Goal: Task Accomplishment & Management: Complete application form

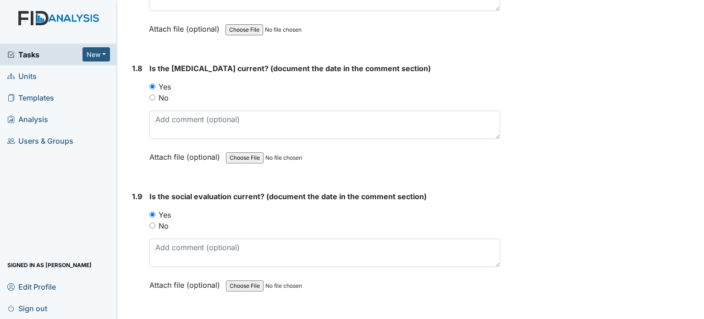
scroll to position [1069, 0]
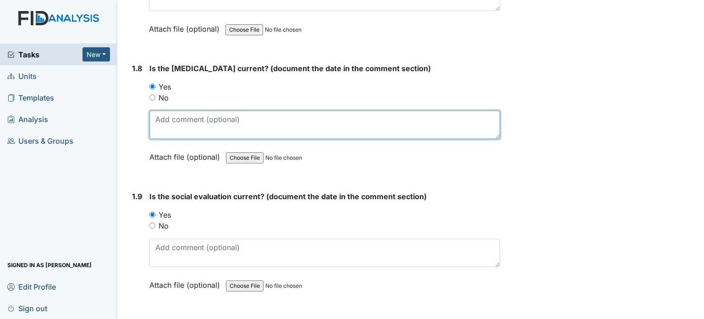
click at [249, 121] on textarea at bounding box center [324, 124] width 351 height 28
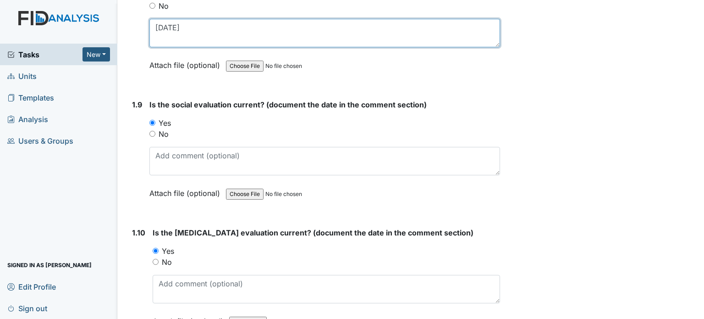
scroll to position [1169, 0]
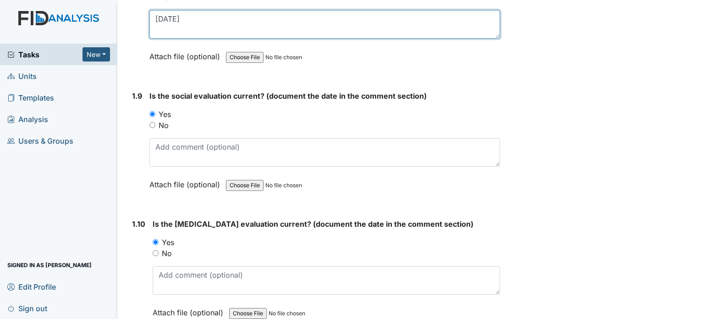
type textarea "6/18/19"
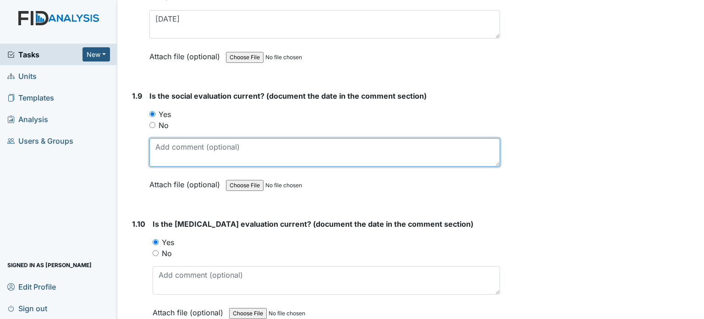
click at [254, 146] on textarea at bounding box center [324, 152] width 351 height 28
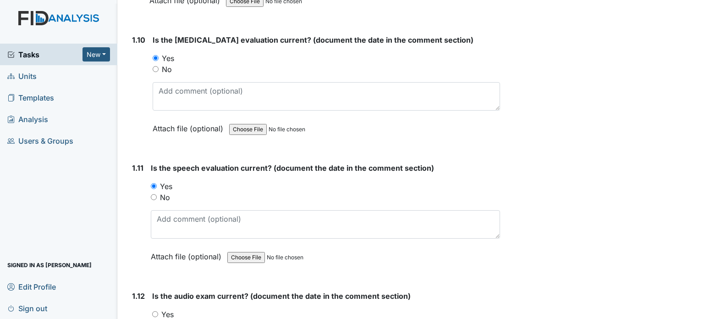
scroll to position [1377, 0]
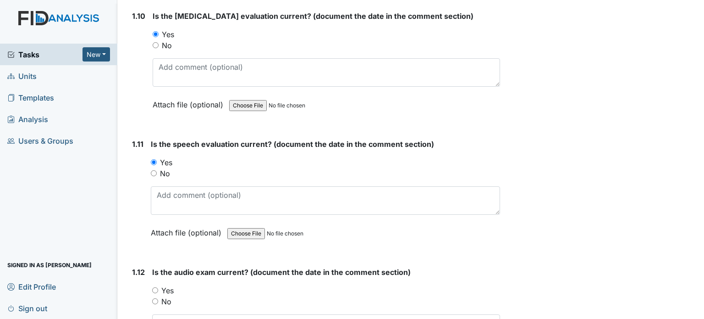
type textarea "8/6/19"
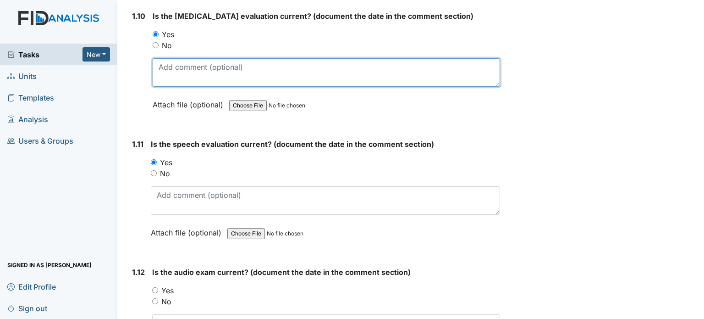
click at [294, 67] on textarea at bounding box center [326, 72] width 347 height 28
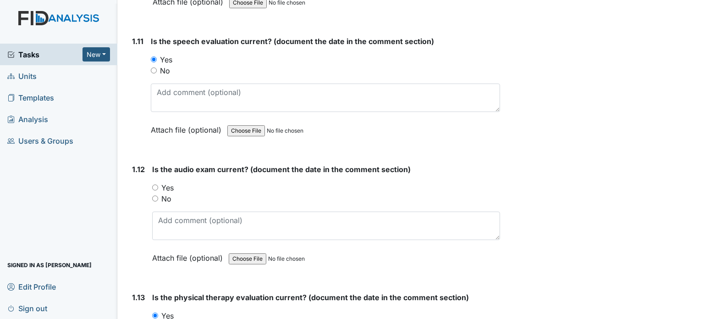
scroll to position [1481, 0]
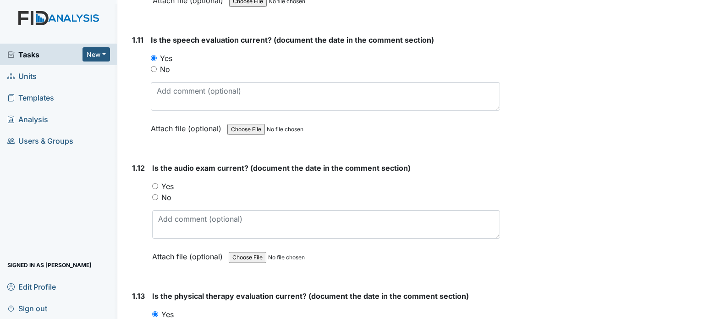
type textarea "7/28/19"
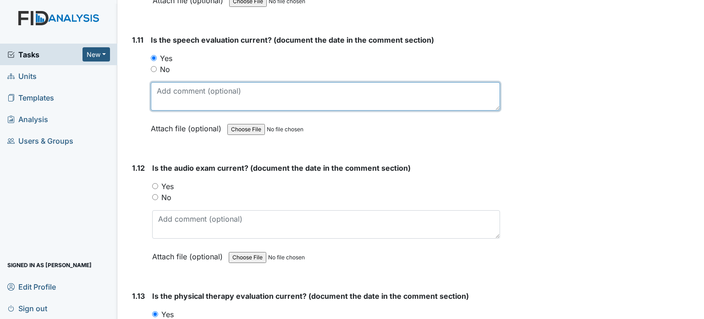
click at [215, 91] on textarea at bounding box center [325, 96] width 349 height 28
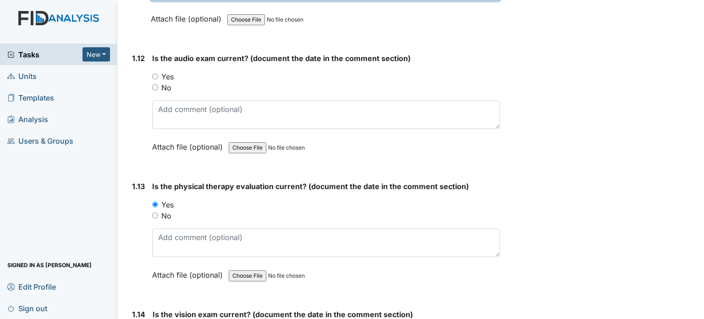
scroll to position [1591, 0]
type textarea "7/29/19"
click at [154, 83] on input "No" at bounding box center [155, 86] width 6 height 6
radio input "true"
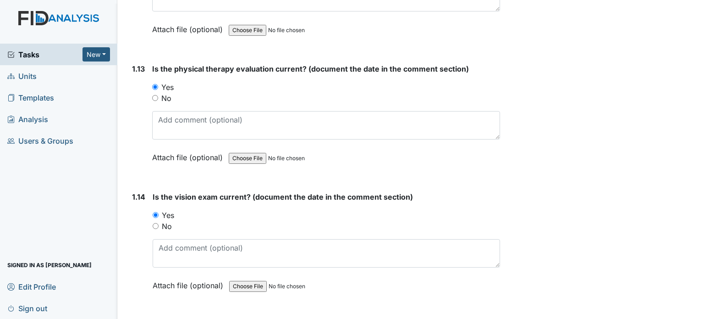
scroll to position [1716, 0]
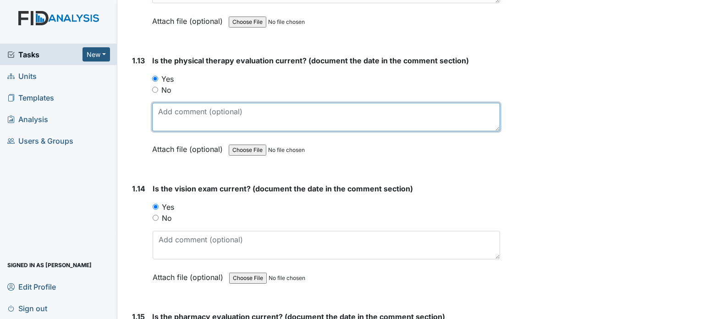
click at [180, 103] on textarea at bounding box center [326, 117] width 348 height 28
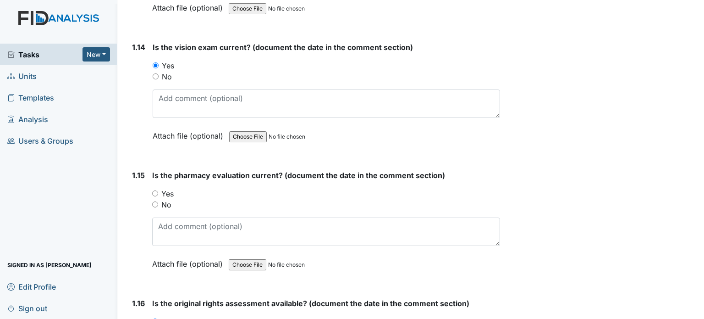
scroll to position [1859, 0]
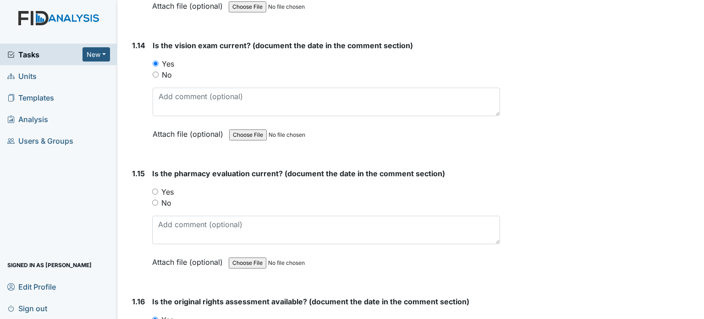
type textarea "9/5/23"
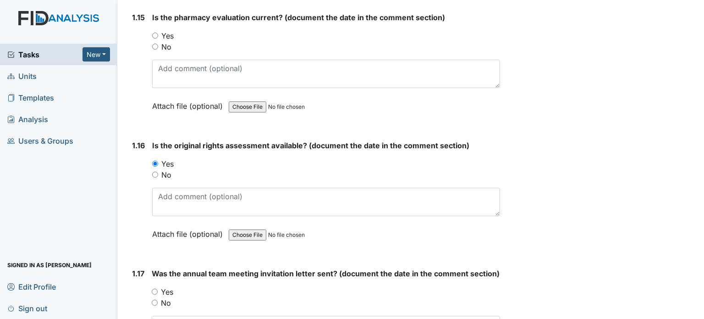
scroll to position [2046, 0]
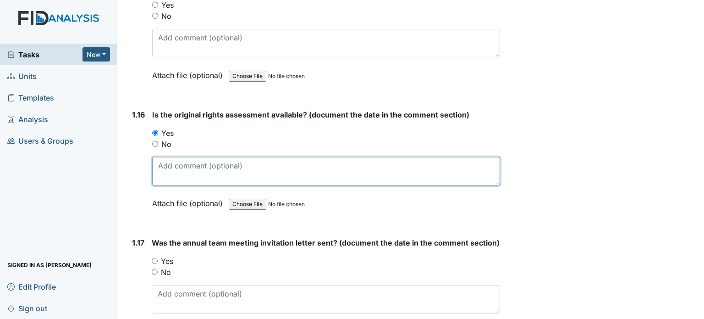
click at [187, 170] on textarea at bounding box center [326, 171] width 348 height 28
click at [191, 163] on textarea at bounding box center [326, 171] width 348 height 28
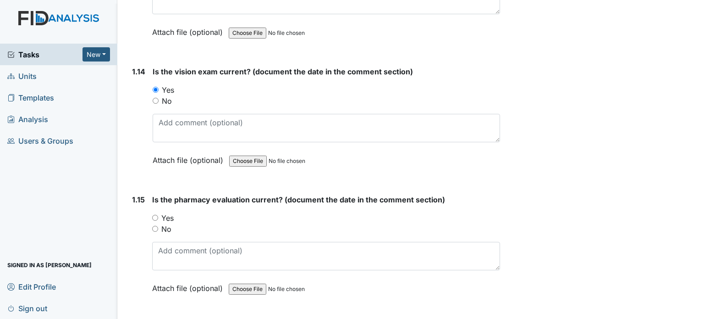
scroll to position [1833, 0]
type textarea "8/6/19"
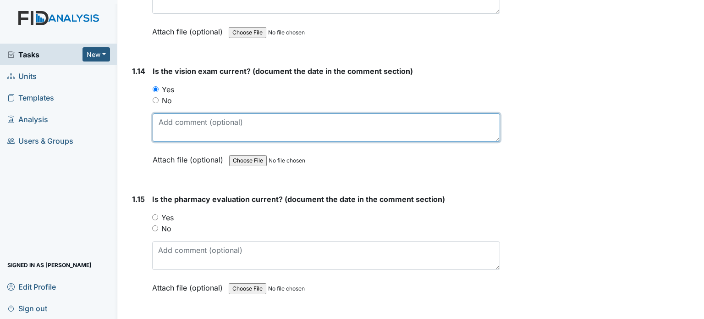
click at [174, 117] on textarea at bounding box center [326, 127] width 347 height 28
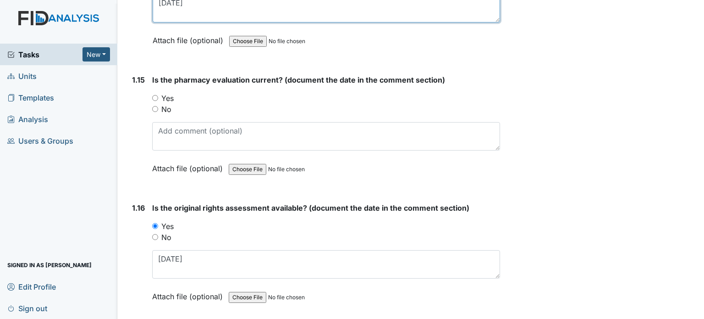
scroll to position [1958, 0]
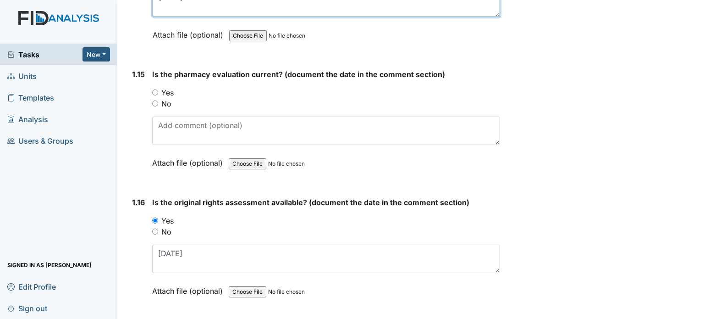
type textarea "2/3/25"
click at [154, 89] on input "Yes" at bounding box center [155, 92] width 6 height 6
radio input "true"
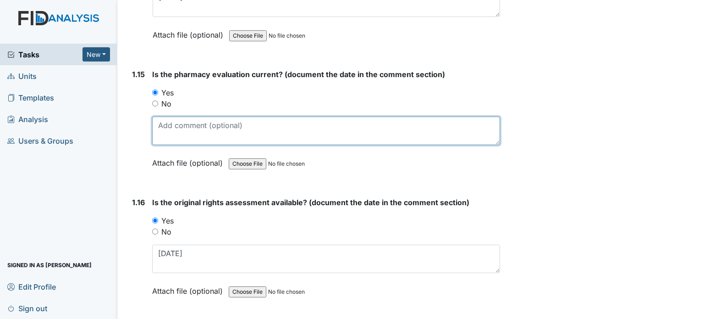
click at [177, 132] on textarea at bounding box center [326, 130] width 348 height 28
type textarea "10/14/25"
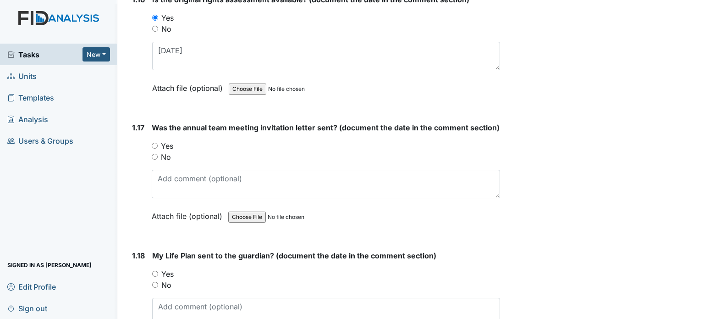
scroll to position [2264, 0]
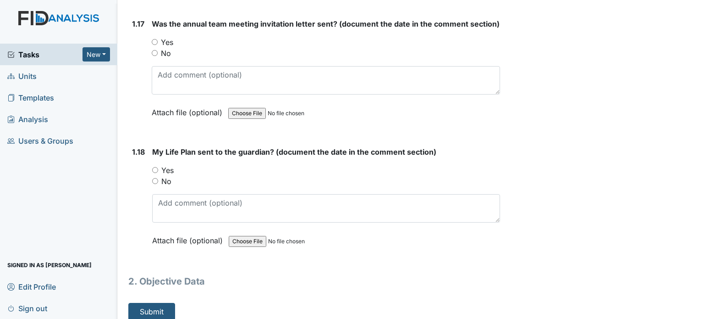
click at [32, 56] on span "Tasks" at bounding box center [44, 54] width 75 height 11
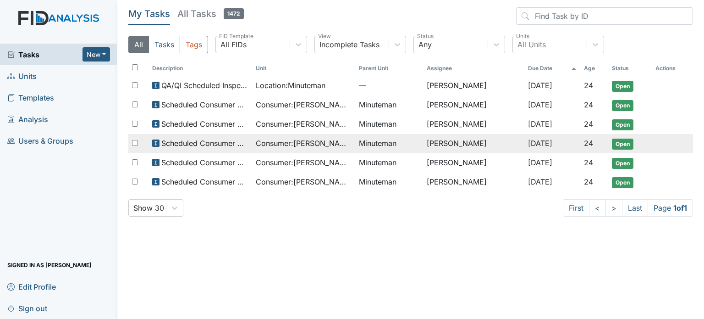
click at [318, 143] on span "Consumer : [PERSON_NAME]" at bounding box center [304, 143] width 96 height 11
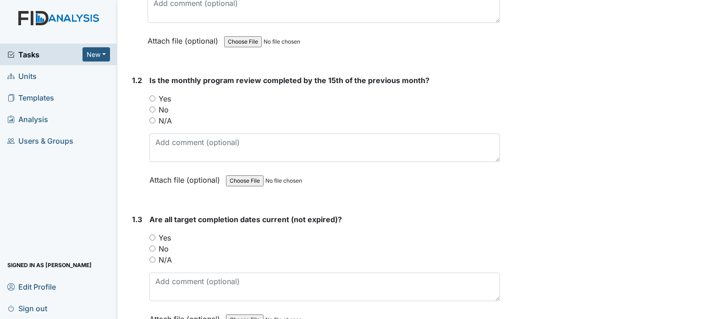
scroll to position [226, 0]
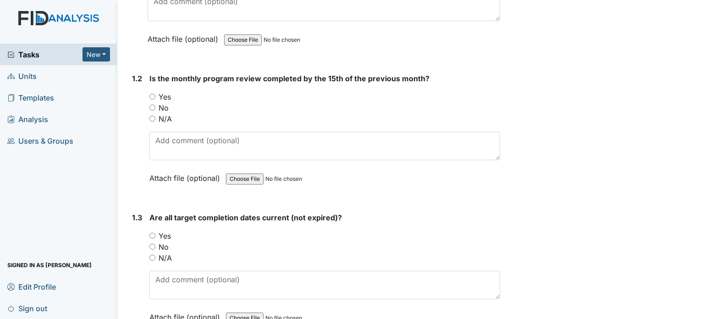
click at [153, 96] on input "Yes" at bounding box center [152, 97] width 6 height 6
radio input "true"
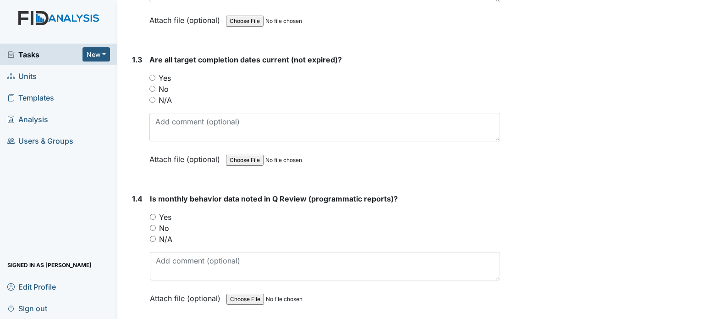
scroll to position [383, 0]
click at [167, 217] on label "Yes" at bounding box center [165, 216] width 12 height 11
click at [156, 217] on input "Yes" at bounding box center [153, 217] width 6 height 6
radio input "true"
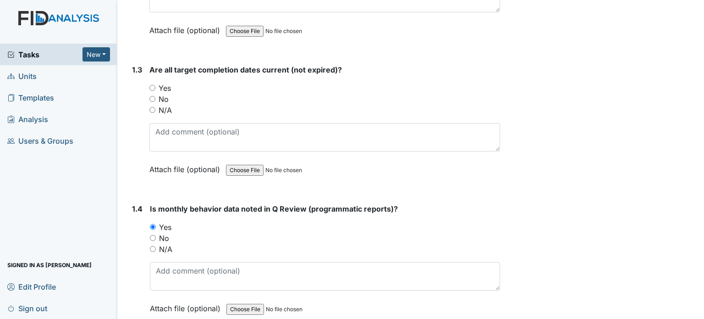
scroll to position [372, 0]
click at [152, 86] on input "Yes" at bounding box center [152, 89] width 6 height 6
radio input "true"
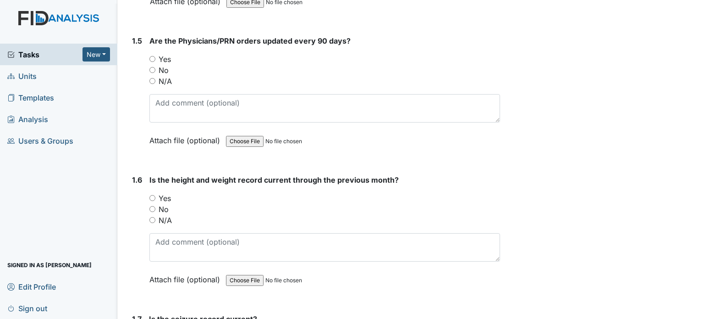
scroll to position [680, 0]
click at [153, 194] on input "Yes" at bounding box center [152, 197] width 6 height 6
radio input "true"
click at [155, 58] on input "Yes" at bounding box center [152, 58] width 6 height 6
radio input "true"
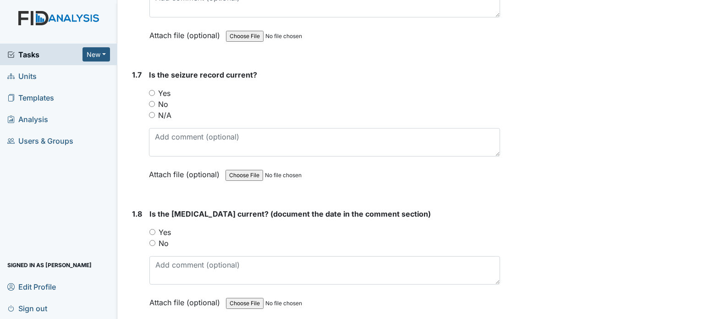
scroll to position [924, 0]
click at [152, 89] on input "Yes" at bounding box center [152, 92] width 6 height 6
radio input "true"
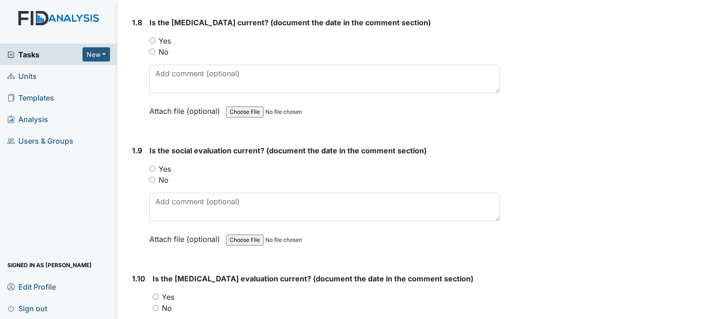
scroll to position [1117, 0]
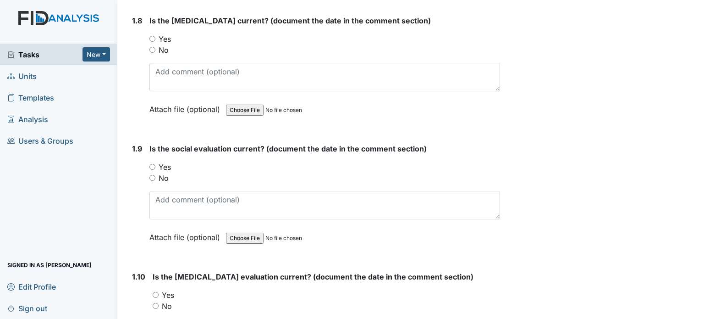
click at [164, 34] on label "Yes" at bounding box center [165, 38] width 12 height 11
click at [155, 36] on input "Yes" at bounding box center [152, 39] width 6 height 6
radio input "true"
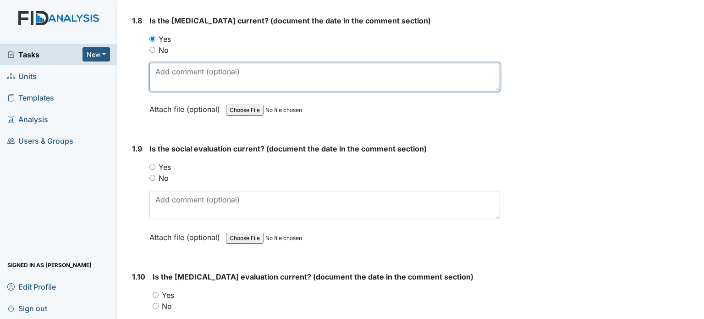
click at [170, 68] on textarea at bounding box center [324, 77] width 351 height 28
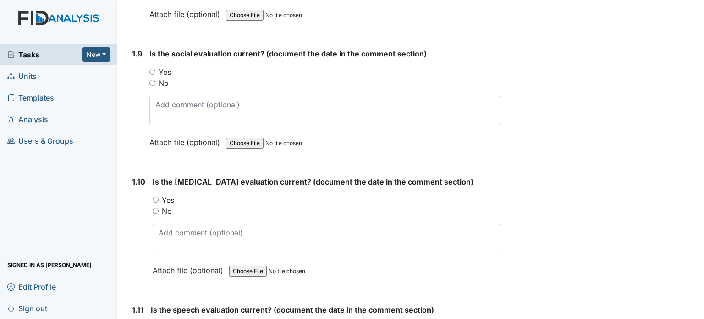
scroll to position [1212, 0]
type textarea "12/3/01"
click at [150, 68] on input "Yes" at bounding box center [152, 71] width 6 height 6
radio input "true"
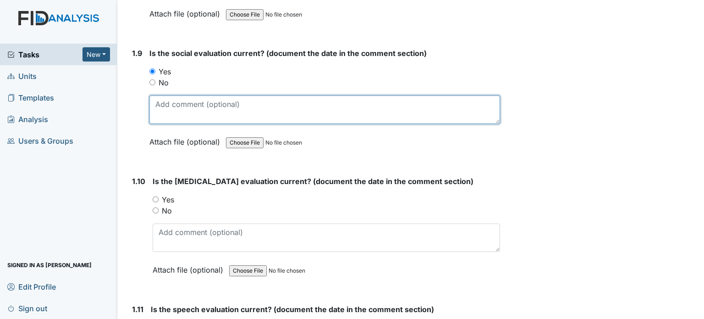
click at [167, 98] on textarea at bounding box center [324, 109] width 351 height 28
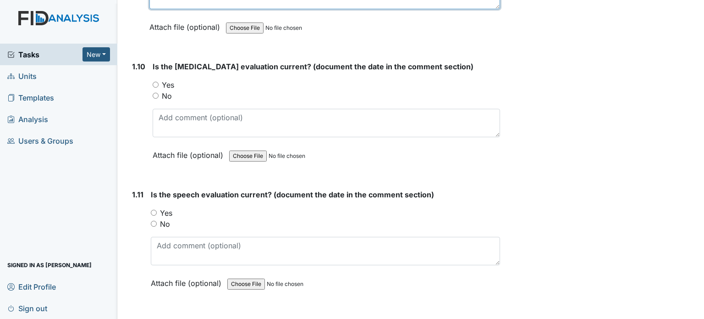
scroll to position [1332, 0]
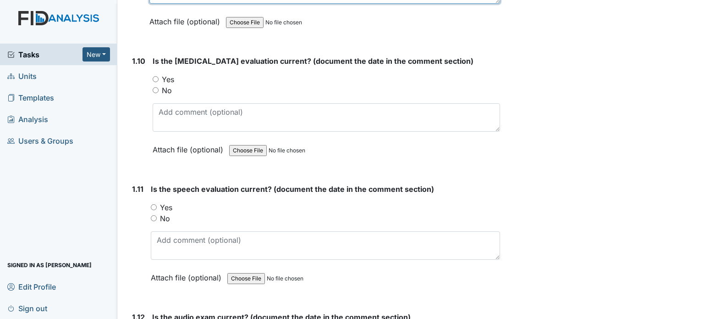
type textarea "12/4/02"
click at [166, 74] on label "Yes" at bounding box center [168, 79] width 12 height 11
click at [159, 76] on input "Yes" at bounding box center [156, 79] width 6 height 6
radio input "true"
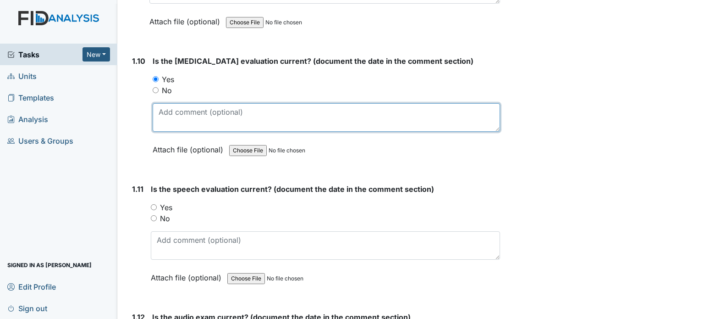
click at [172, 121] on textarea at bounding box center [326, 117] width 347 height 28
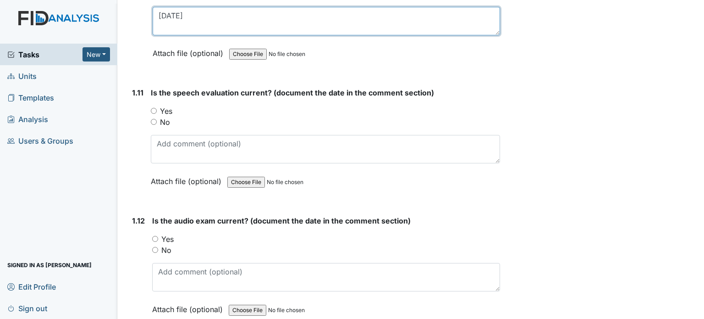
scroll to position [1452, 0]
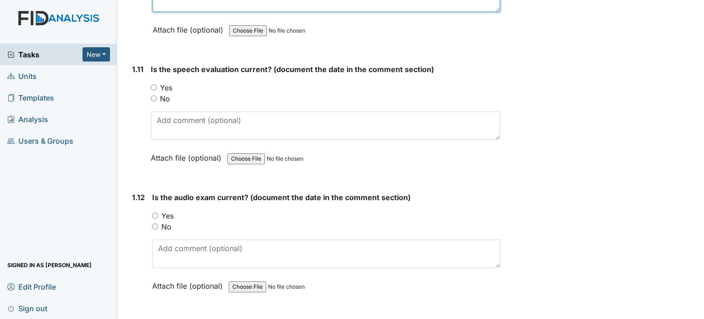
type textarea "4/3/22"
click at [153, 85] on div "Yes" at bounding box center [325, 87] width 349 height 11
click at [153, 84] on input "Yes" at bounding box center [154, 87] width 6 height 6
radio input "true"
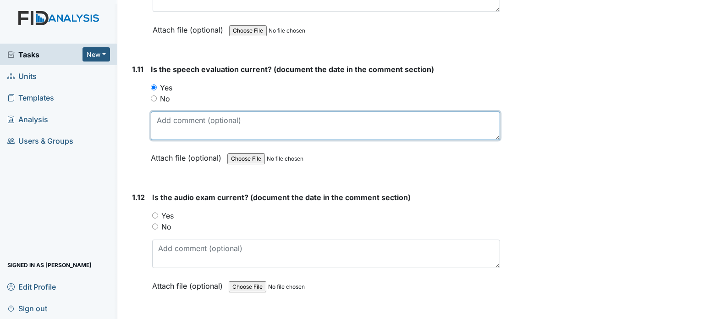
click at [176, 116] on textarea at bounding box center [325, 125] width 349 height 28
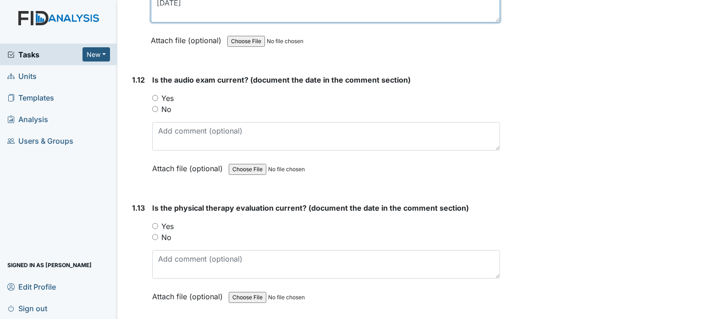
scroll to position [1571, 0]
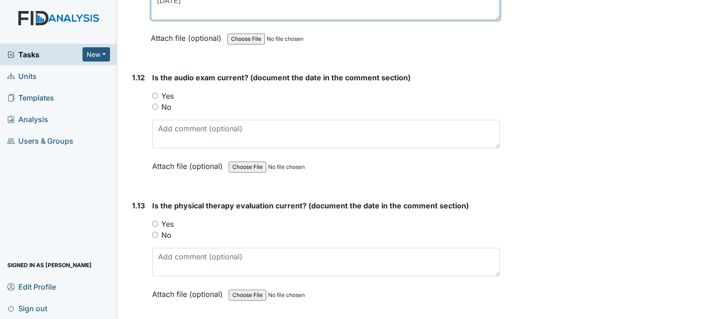
type textarea "6/21/17"
click at [154, 93] on input "Yes" at bounding box center [155, 96] width 6 height 6
radio input "true"
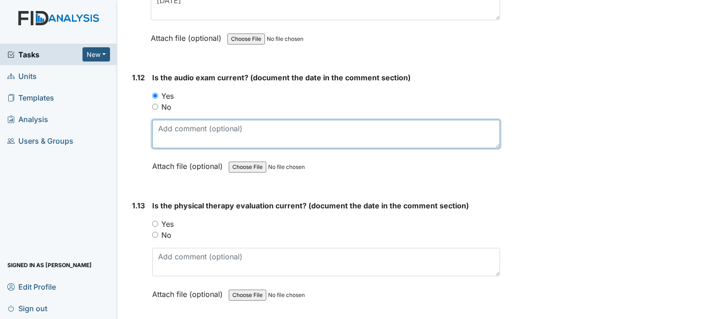
click at [168, 139] on textarea at bounding box center [326, 134] width 348 height 28
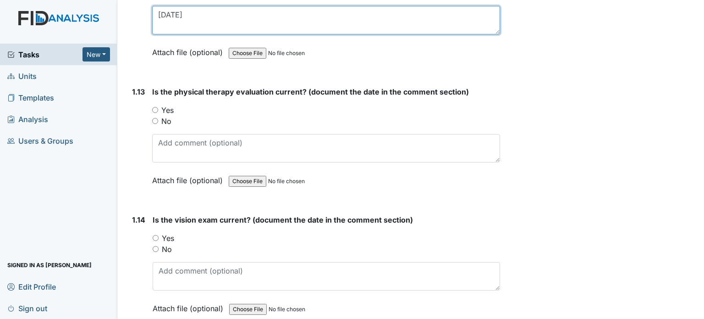
scroll to position [1685, 0]
type textarea "2/12/01"
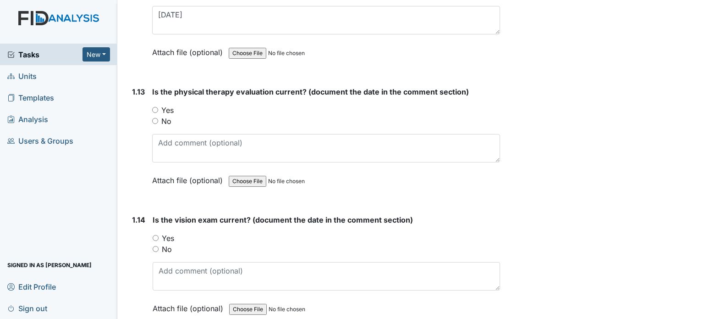
click at [154, 107] on input "Yes" at bounding box center [155, 110] width 6 height 6
radio input "true"
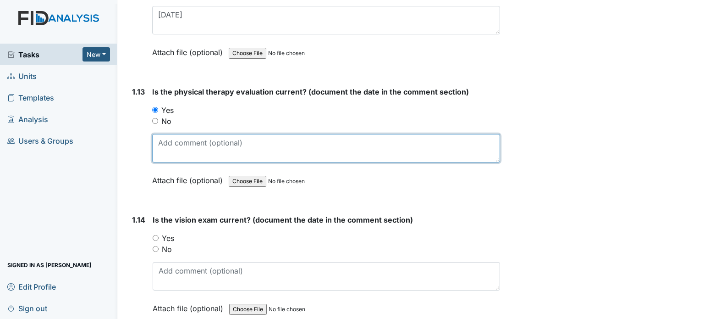
click at [170, 145] on textarea at bounding box center [326, 148] width 348 height 28
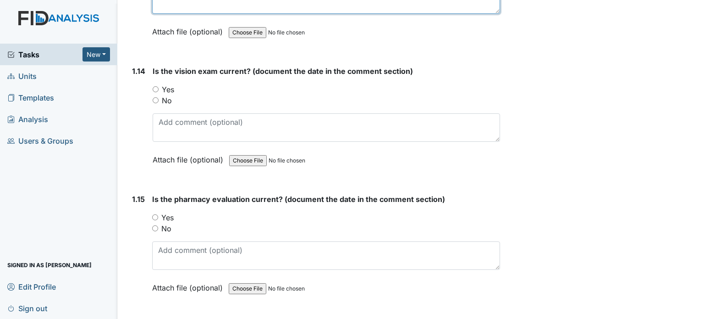
scroll to position [1836, 0]
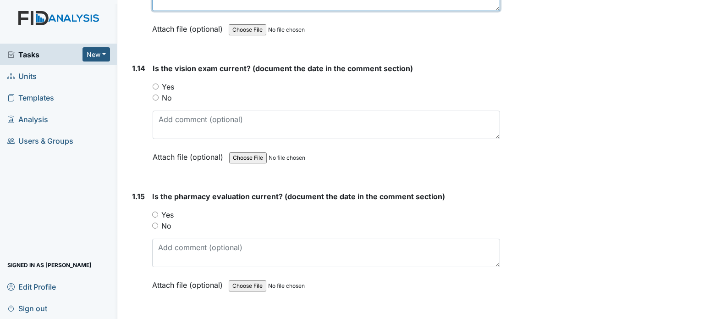
type textarea "8/18/23"
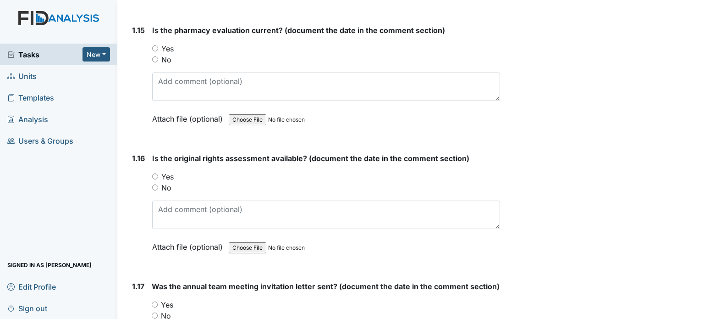
scroll to position [2003, 0]
click at [156, 172] on input "Yes" at bounding box center [155, 175] width 6 height 6
radio input "true"
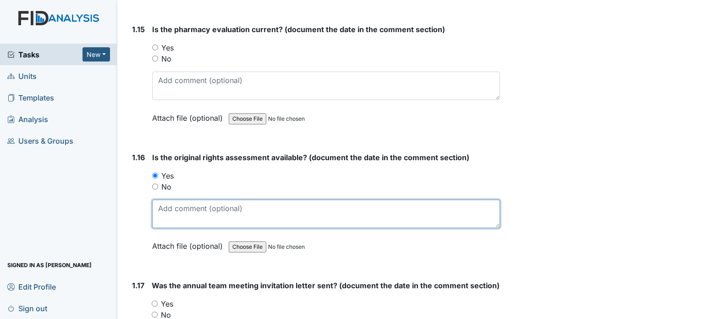
click at [166, 202] on textarea at bounding box center [326, 213] width 348 height 28
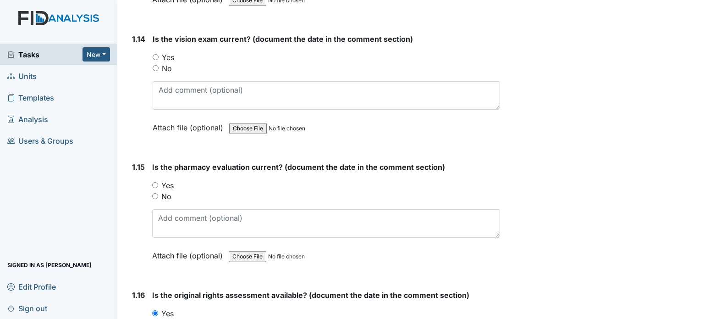
scroll to position [1867, 0]
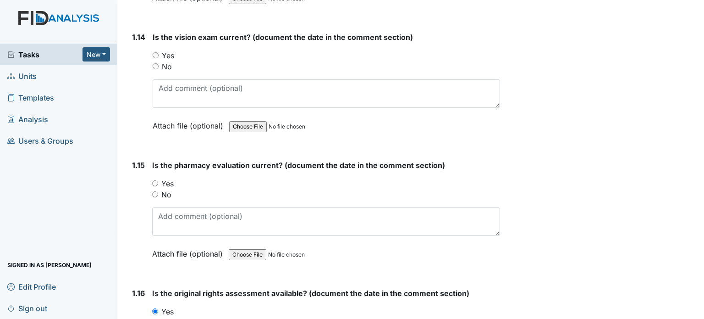
type textarea "1/29/04"
click at [158, 52] on input "Yes" at bounding box center [156, 55] width 6 height 6
radio input "true"
drag, startPoint x: 158, startPoint y: 46, endPoint x: 159, endPoint y: 51, distance: 5.1
click at [159, 51] on div "Yes" at bounding box center [326, 55] width 347 height 11
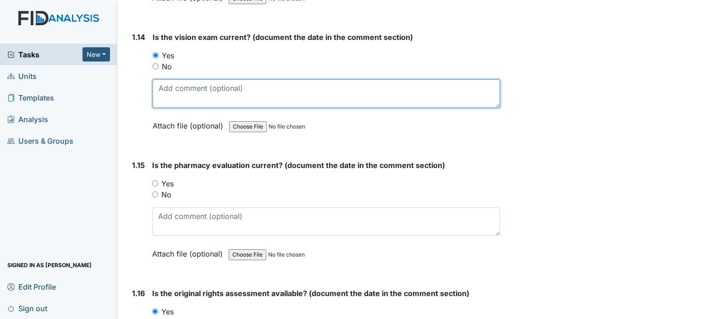
click at [167, 79] on textarea at bounding box center [326, 93] width 347 height 28
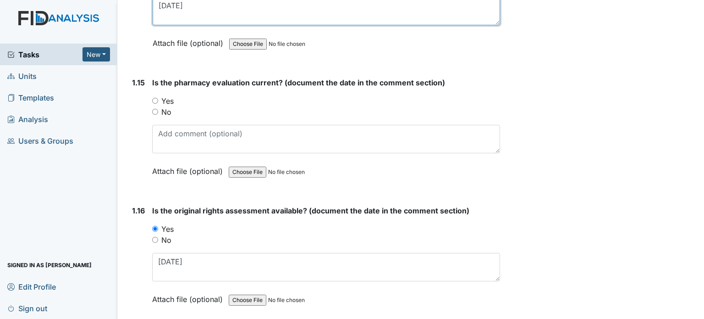
scroll to position [1958, 0]
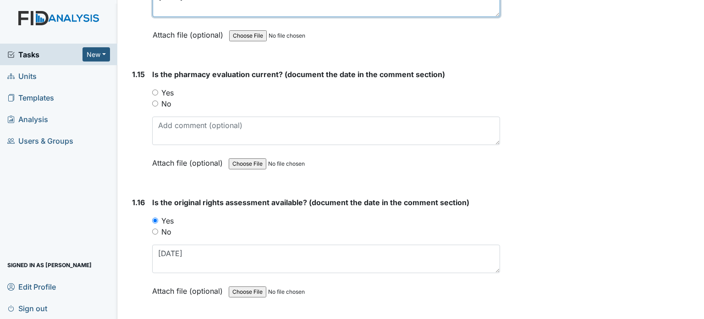
type textarea "6/12/25"
click at [154, 89] on input "Yes" at bounding box center [155, 92] width 6 height 6
radio input "true"
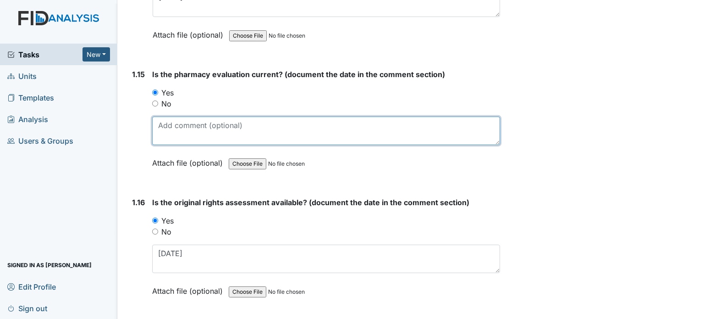
click at [167, 120] on textarea at bounding box center [326, 130] width 348 height 28
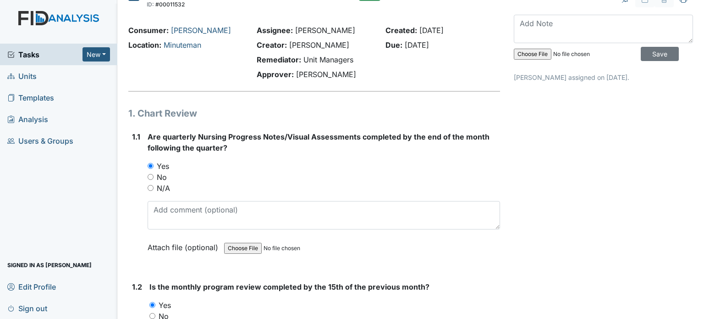
scroll to position [0, 0]
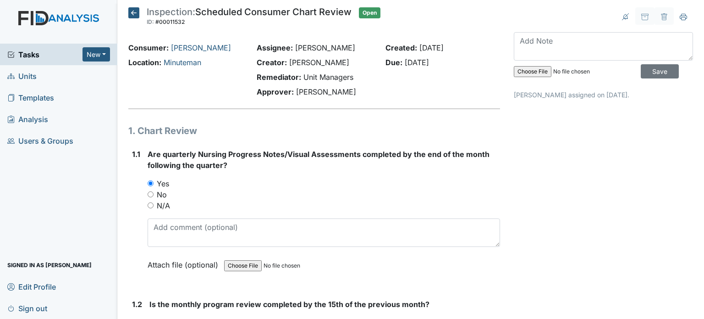
type textarea "10/14/25"
click at [33, 55] on span "Tasks" at bounding box center [44, 54] width 75 height 11
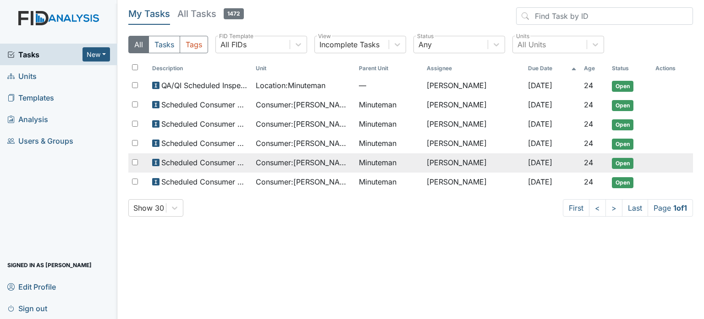
click at [279, 159] on span "Consumer : McNeely, Lauren" at bounding box center [304, 162] width 96 height 11
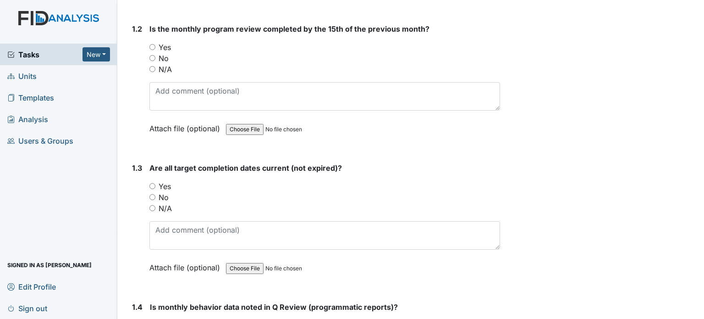
scroll to position [276, 0]
